Goal: Information Seeking & Learning: Learn about a topic

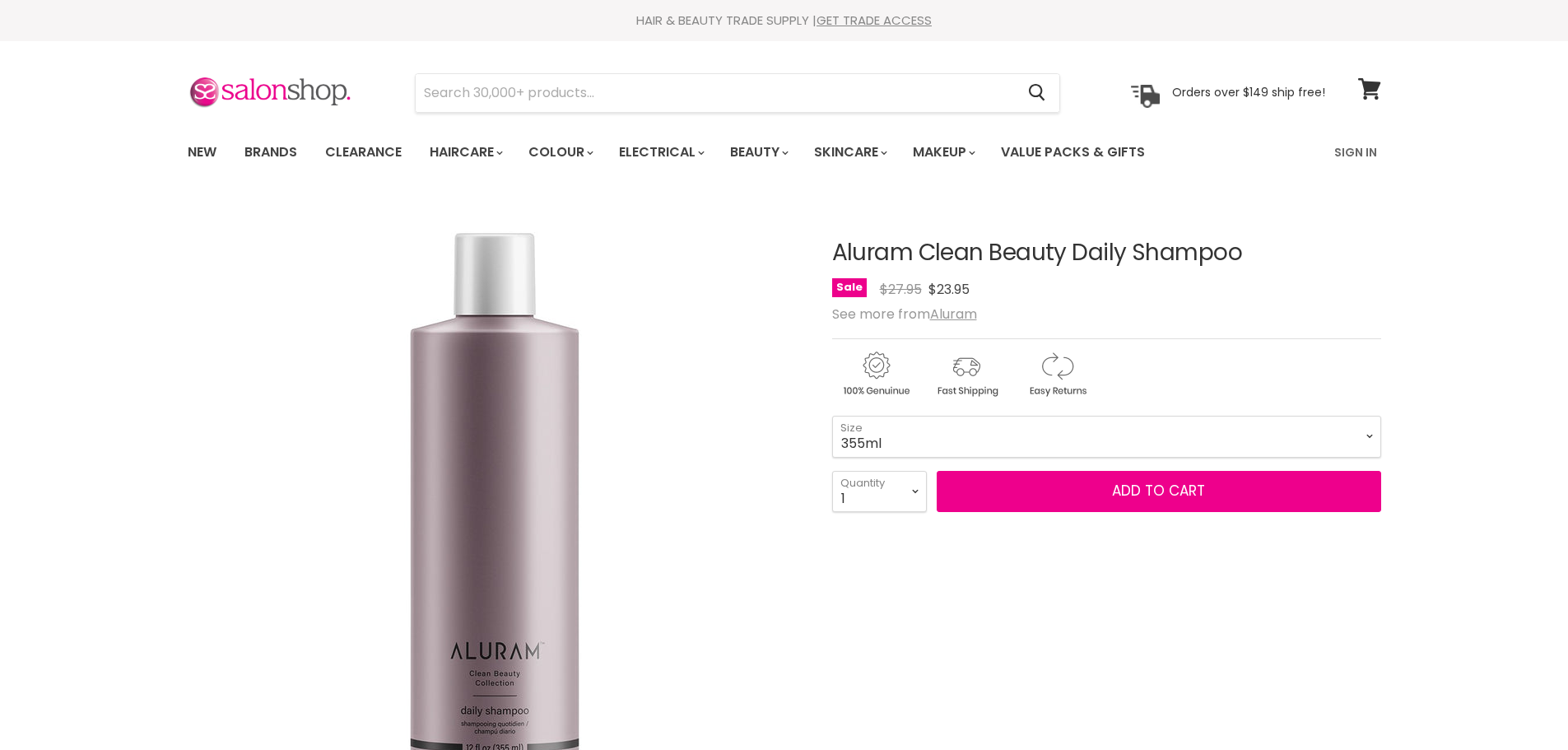
scroll to position [829, 0]
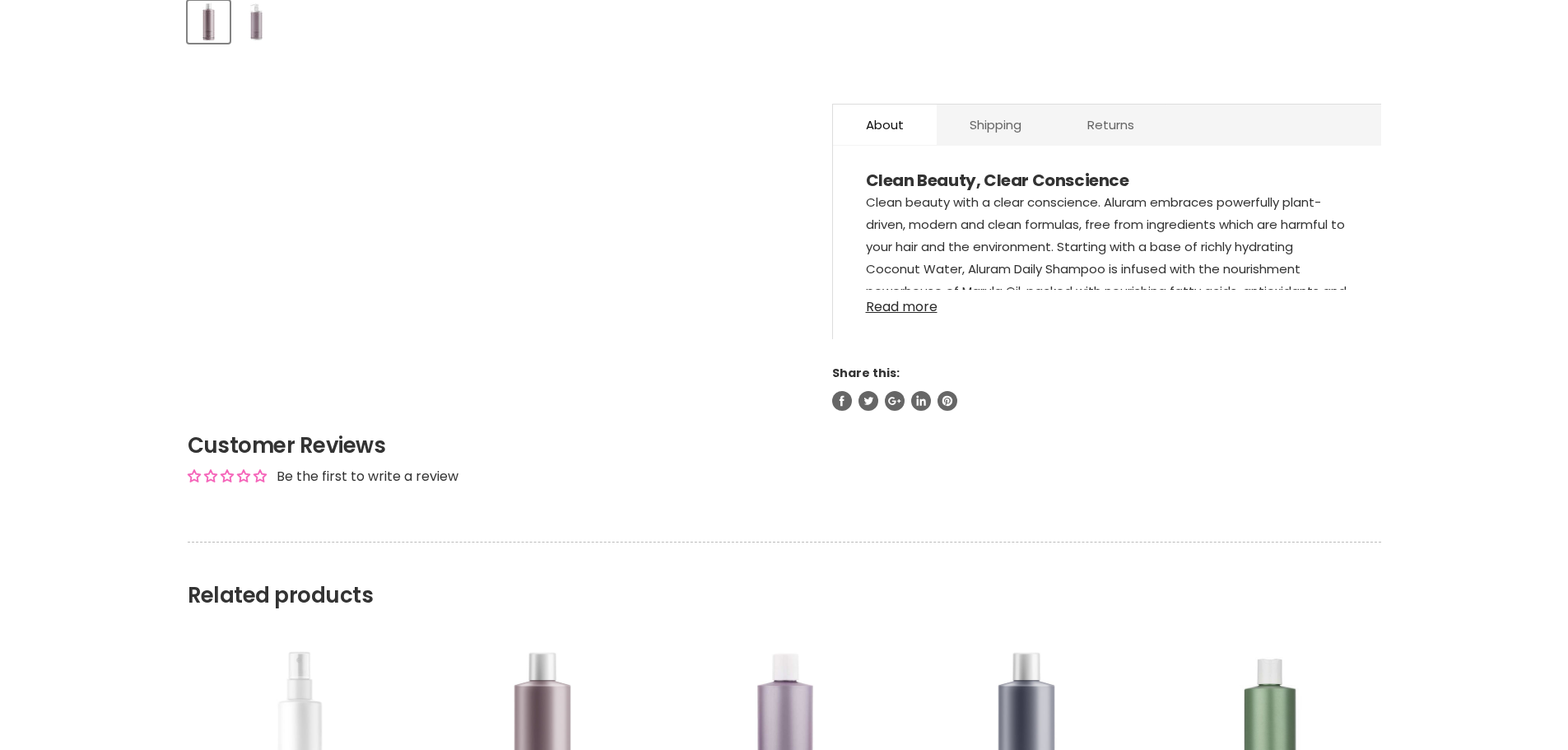
click at [927, 306] on link "Read more" at bounding box center [1107, 302] width 482 height 25
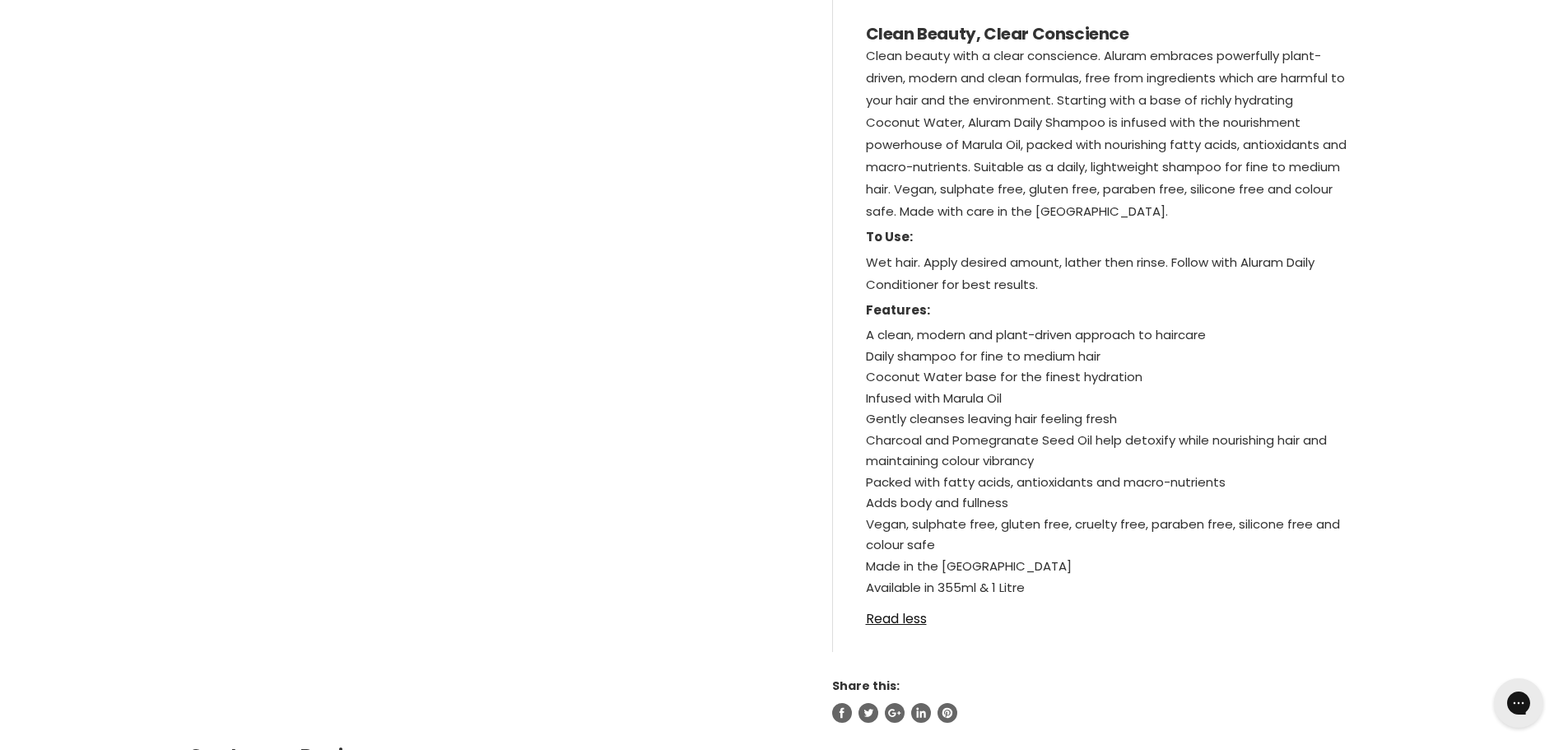
scroll to position [0, 0]
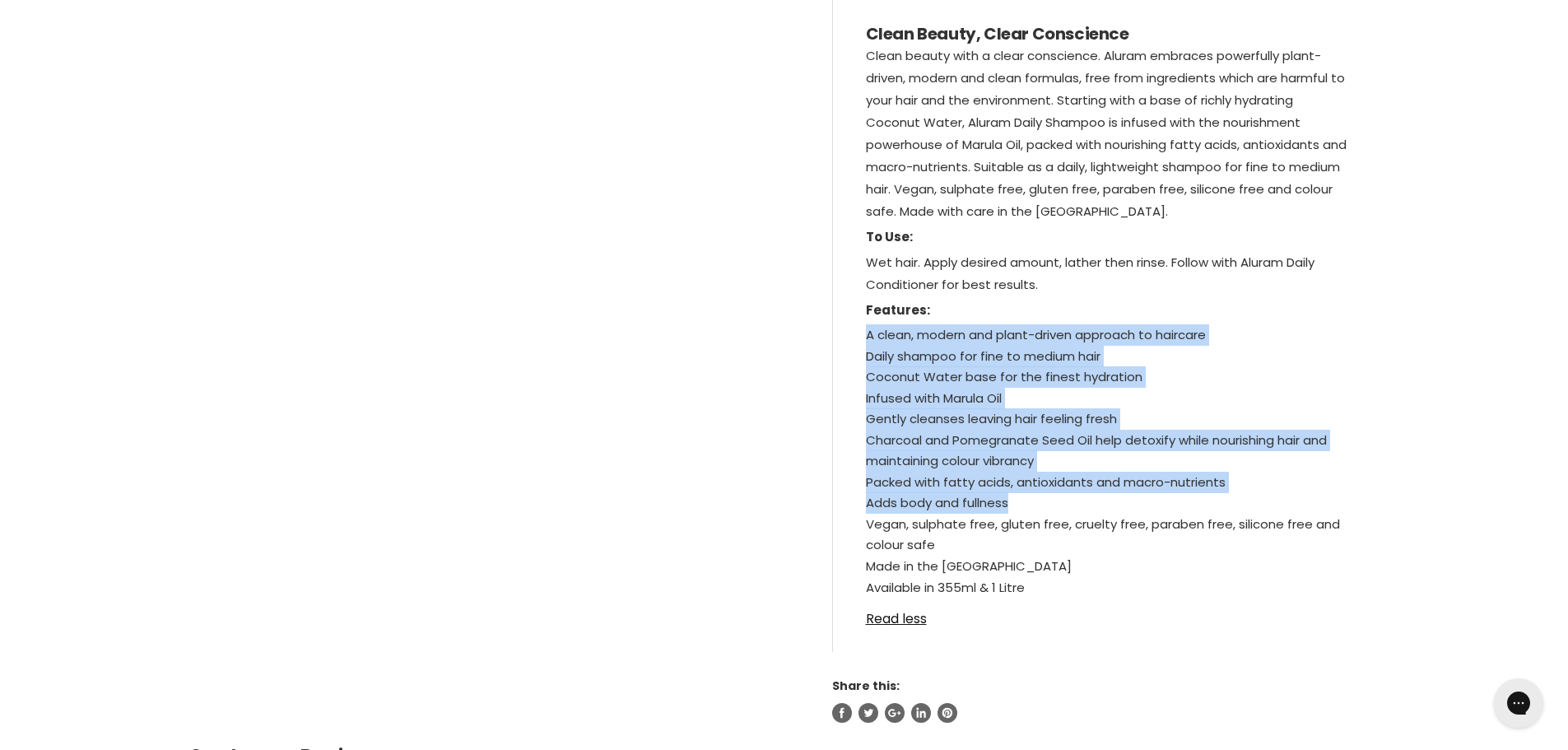
drag, startPoint x: 869, startPoint y: 335, endPoint x: 1026, endPoint y: 504, distance: 230.7
click at [1026, 504] on ul "A clean, modern and plant-driven approach to haircare Daily shampoo for fine to…" at bounding box center [1107, 450] width 482 height 252
copy ul "A clean, modern and plant-driven approach to haircare Daily shampoo for fine to…"
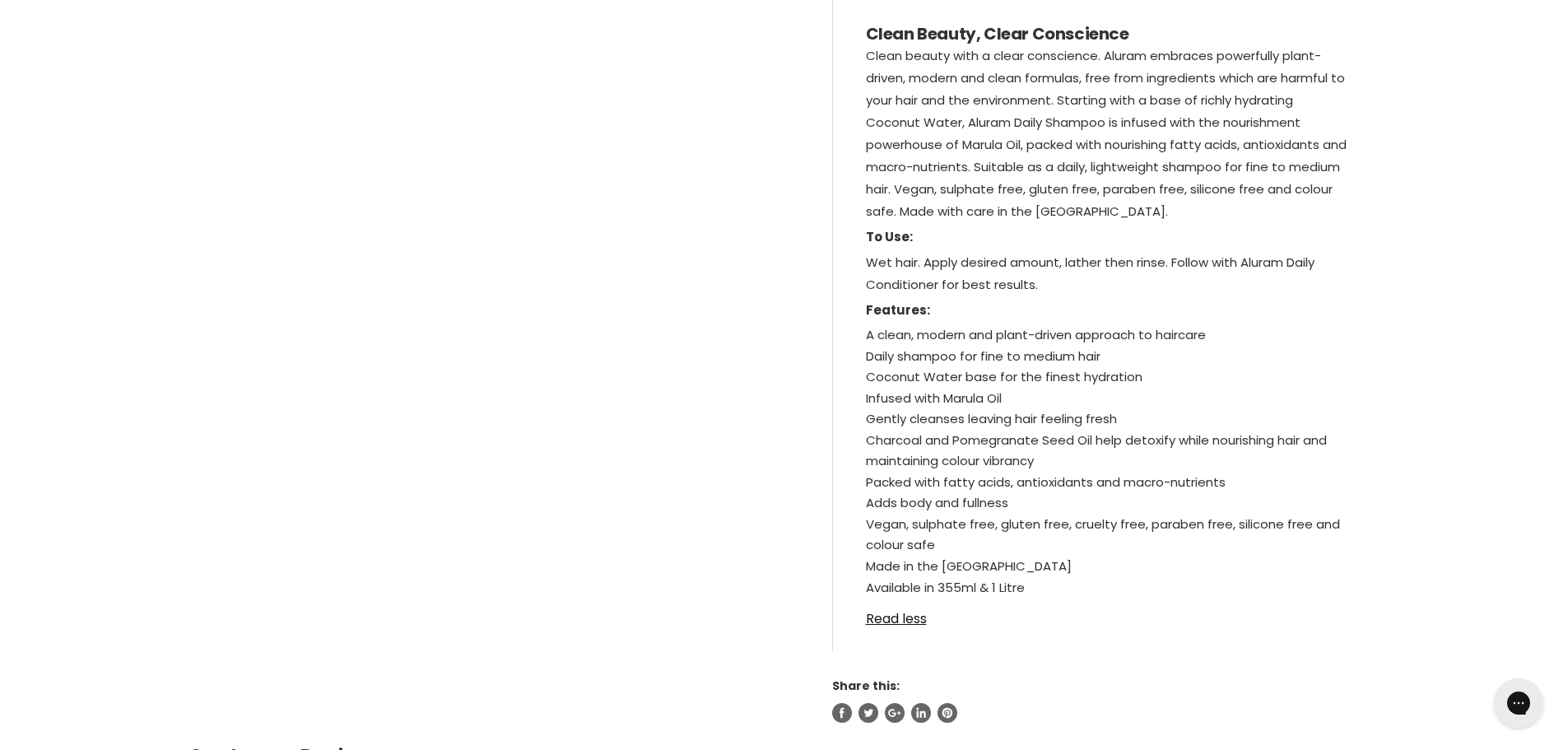
click at [1003, 549] on li "Vegan, sulphate free, gluten free, cruelty free, paraben free, silicone free an…" at bounding box center [1107, 534] width 482 height 42
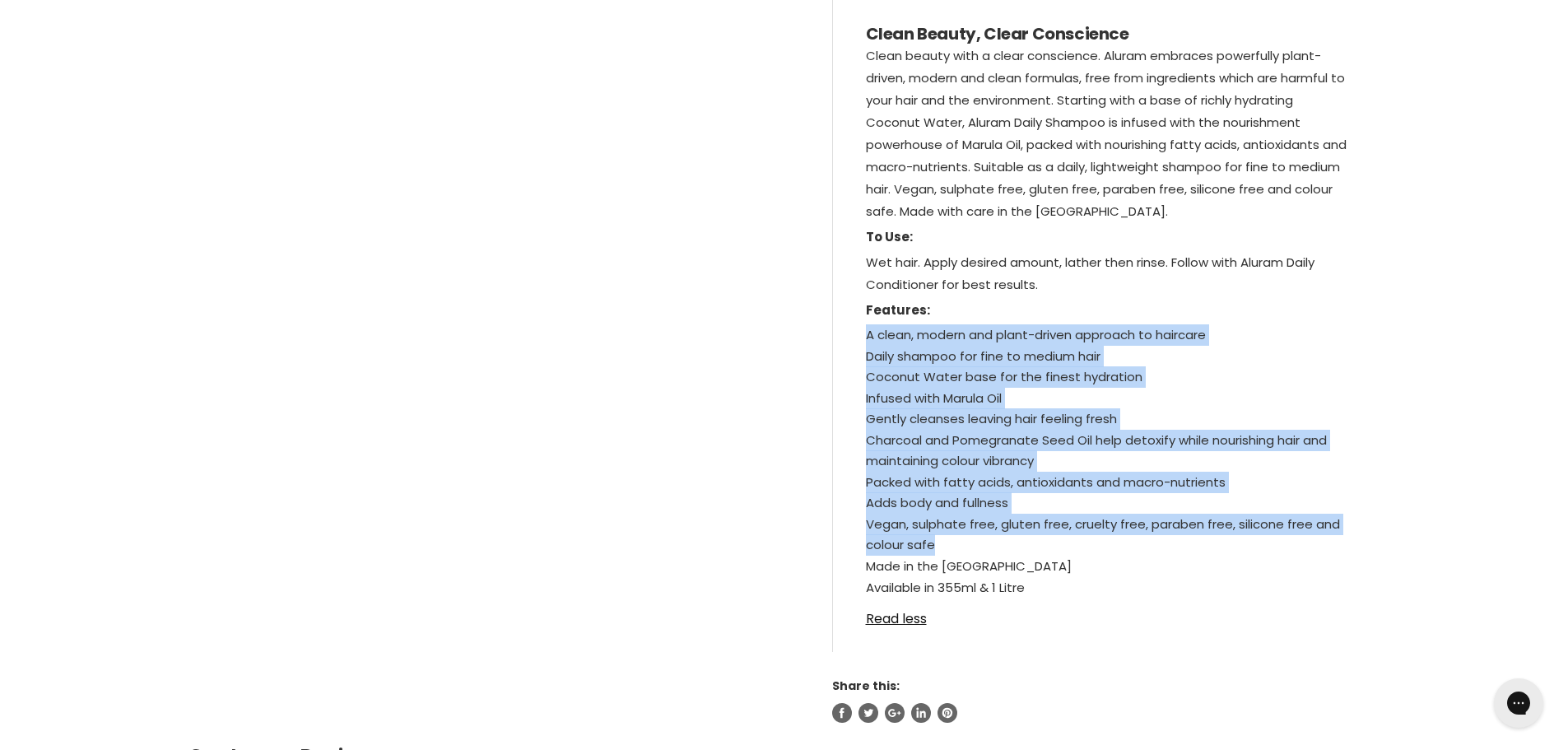
drag, startPoint x: 865, startPoint y: 331, endPoint x: 940, endPoint y: 540, distance: 222.0
click at [940, 540] on ul "A clean, modern and plant-driven approach to haircare Daily shampoo for fine to…" at bounding box center [1107, 450] width 482 height 252
copy ul "A clean, modern and plant-driven approach to haircare Daily shampoo for fine to…"
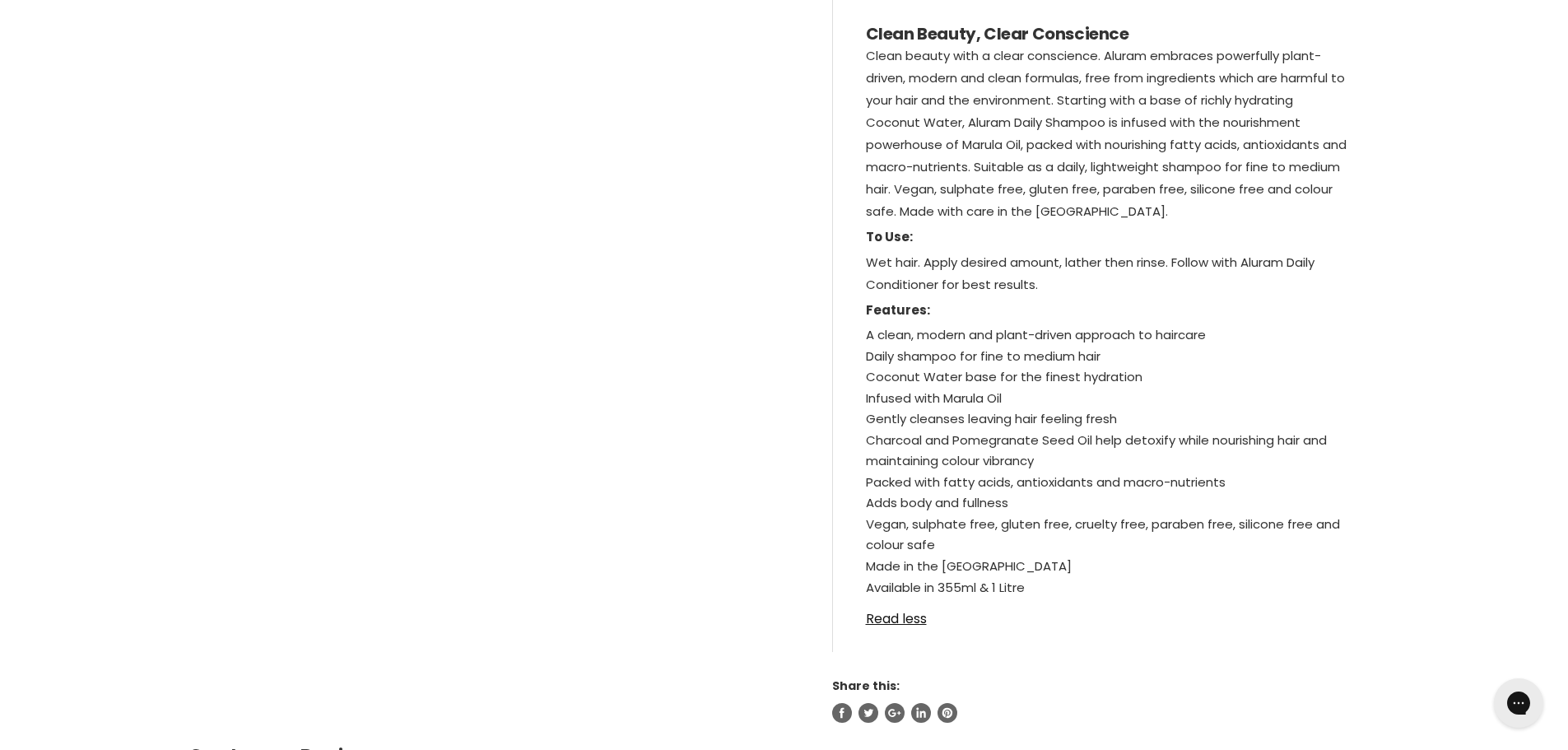
click at [1122, 210] on p "Clean beauty with a clear conscience. Aluram embraces powerfully plant-driven, …" at bounding box center [1107, 135] width 482 height 181
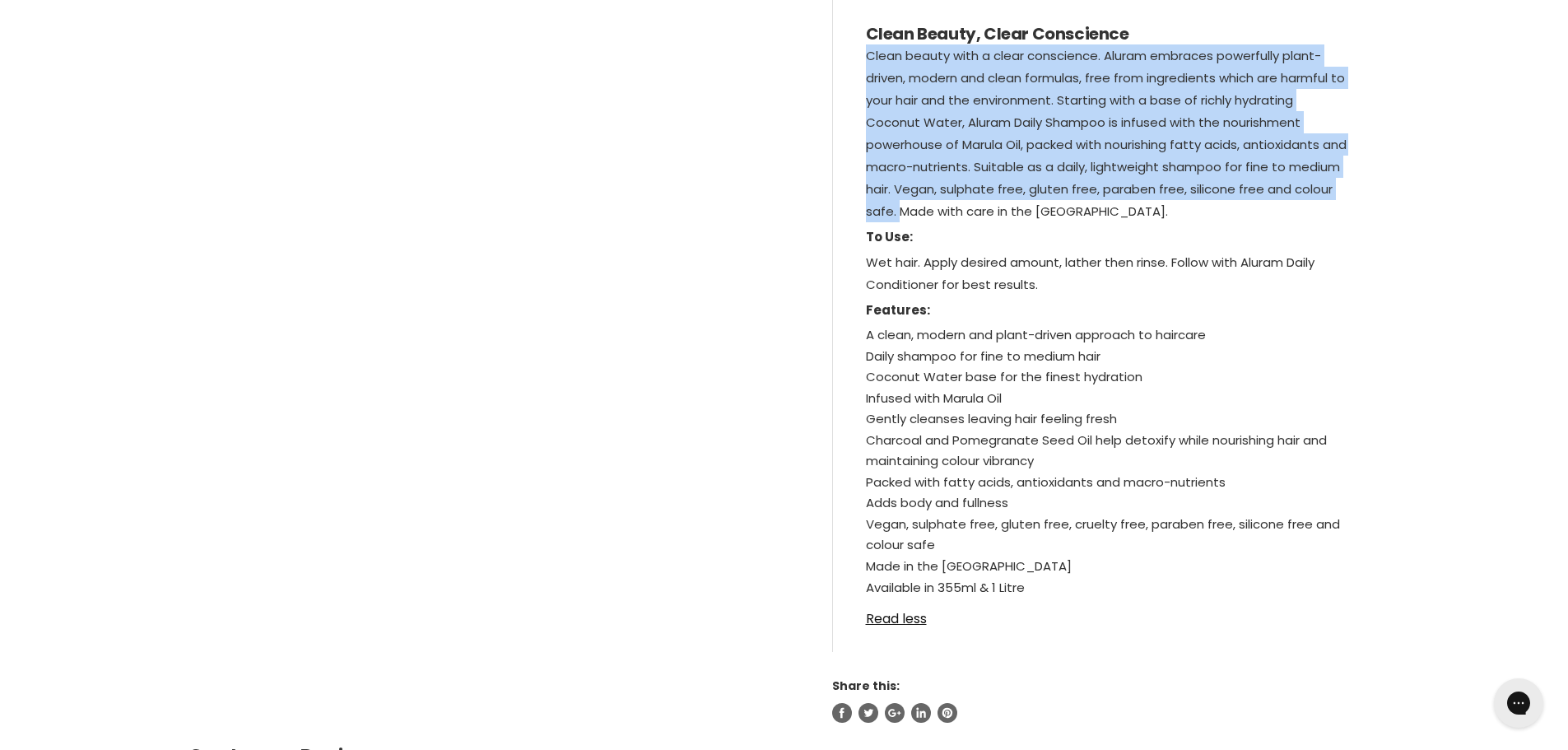
drag, startPoint x: 867, startPoint y: 52, endPoint x: 943, endPoint y: 211, distance: 176.2
click at [943, 211] on p "Clean beauty with a clear conscience. Aluram embraces powerfully plant-driven, …" at bounding box center [1107, 135] width 482 height 181
copy p "Clean beauty with a clear conscience. Aluram embraces powerfully plant-driven, …"
